Goal: Check status: Check status

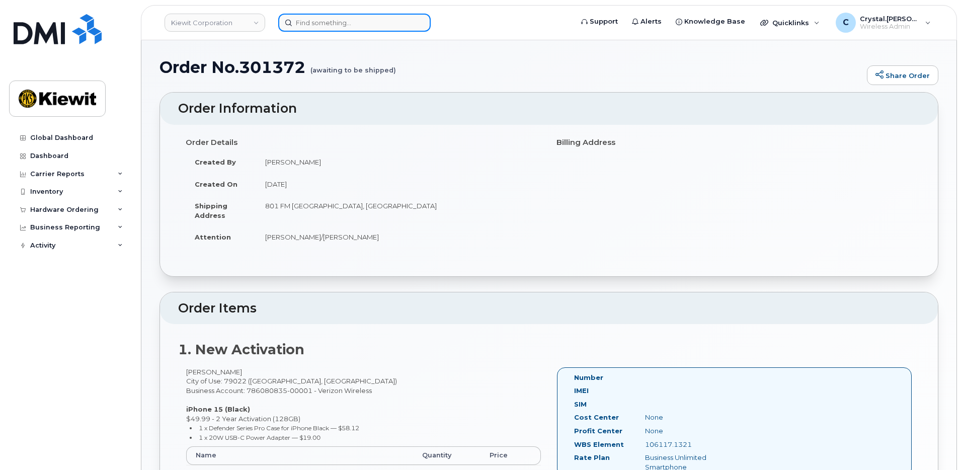
click at [328, 21] on input at bounding box center [354, 23] width 152 height 18
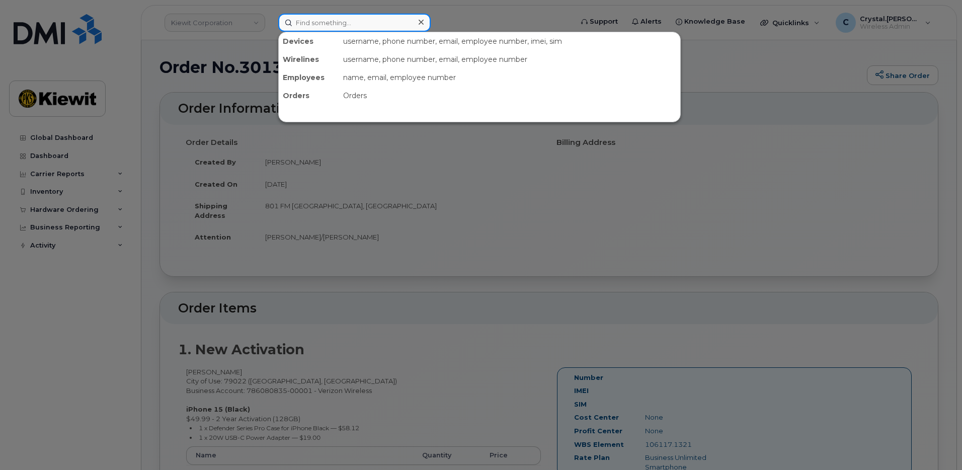
paste input "300901"
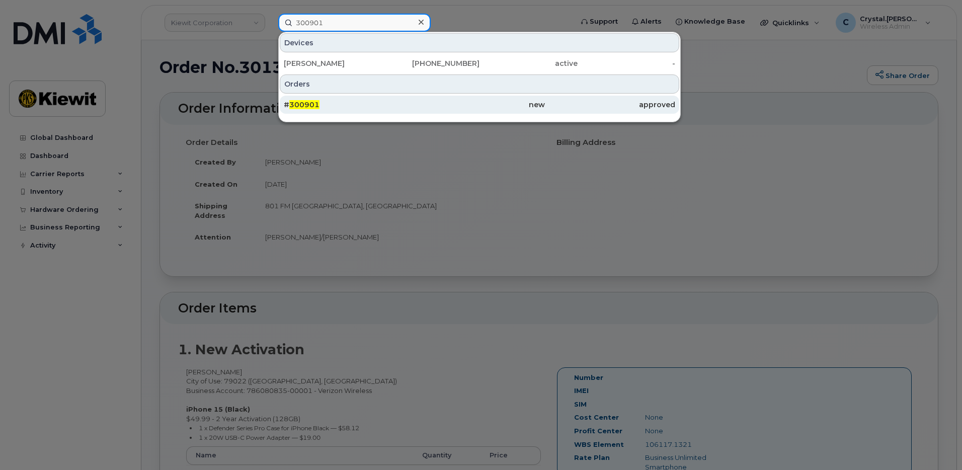
type input "300901"
click at [326, 108] on div "# 300901" at bounding box center [349, 105] width 130 height 10
